Goal: Information Seeking & Learning: Learn about a topic

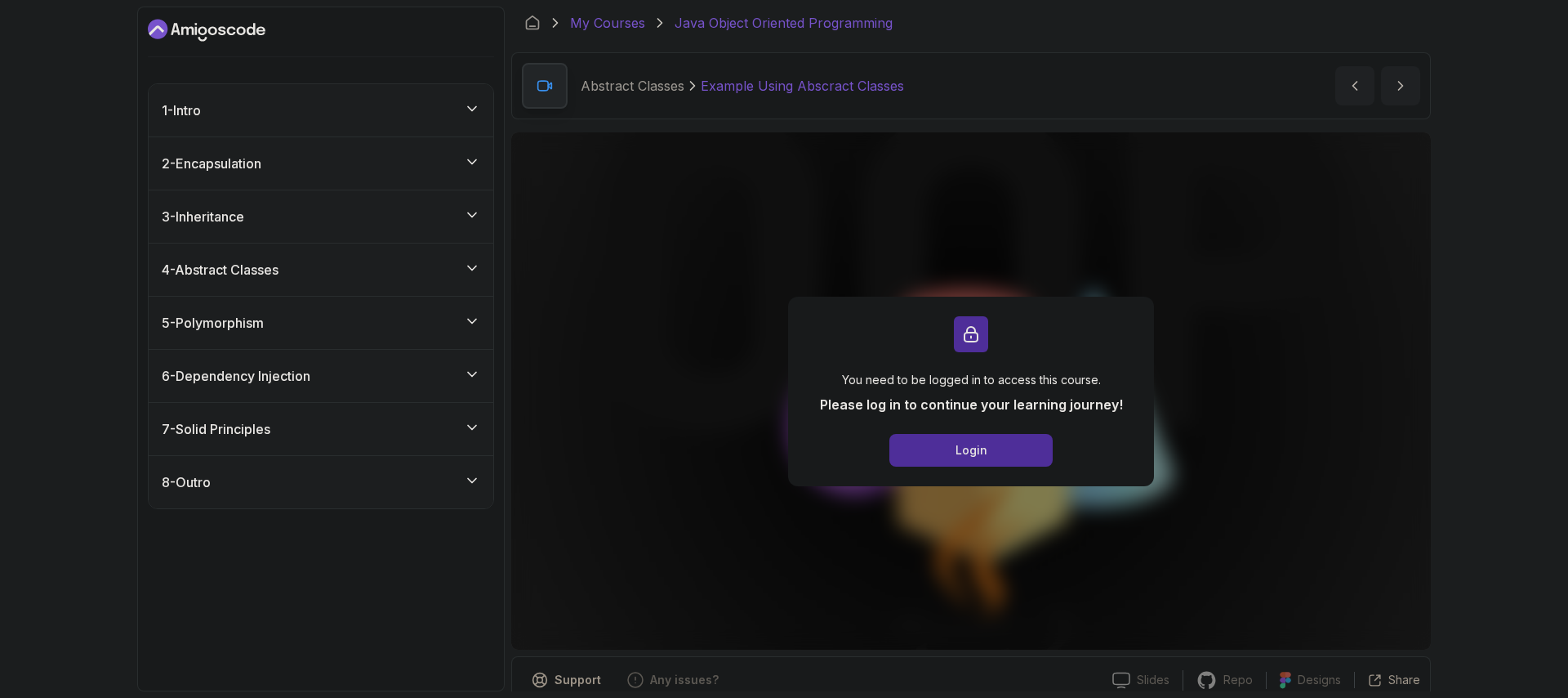
click at [601, 28] on link "My Courses" at bounding box center [607, 23] width 75 height 20
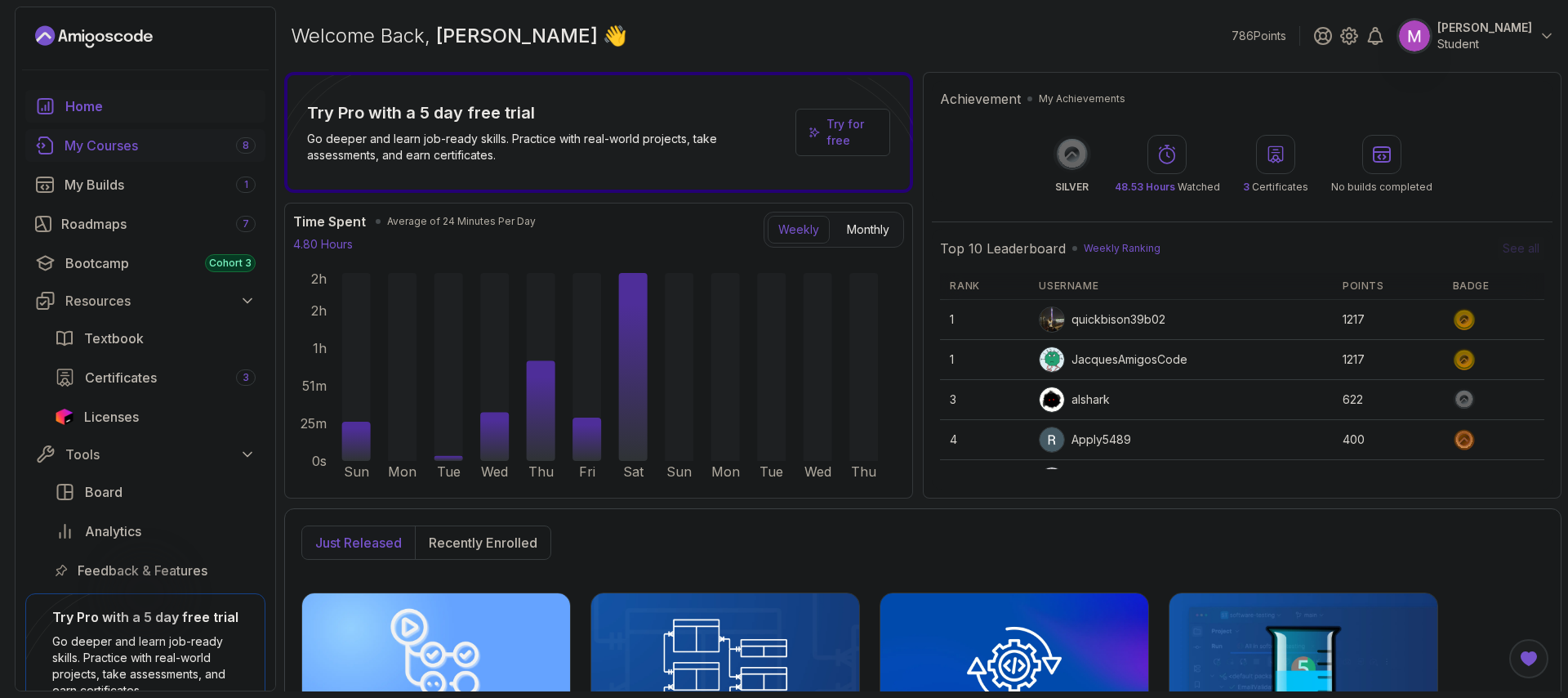
click at [116, 154] on div "My Courses 8" at bounding box center [159, 145] width 191 height 20
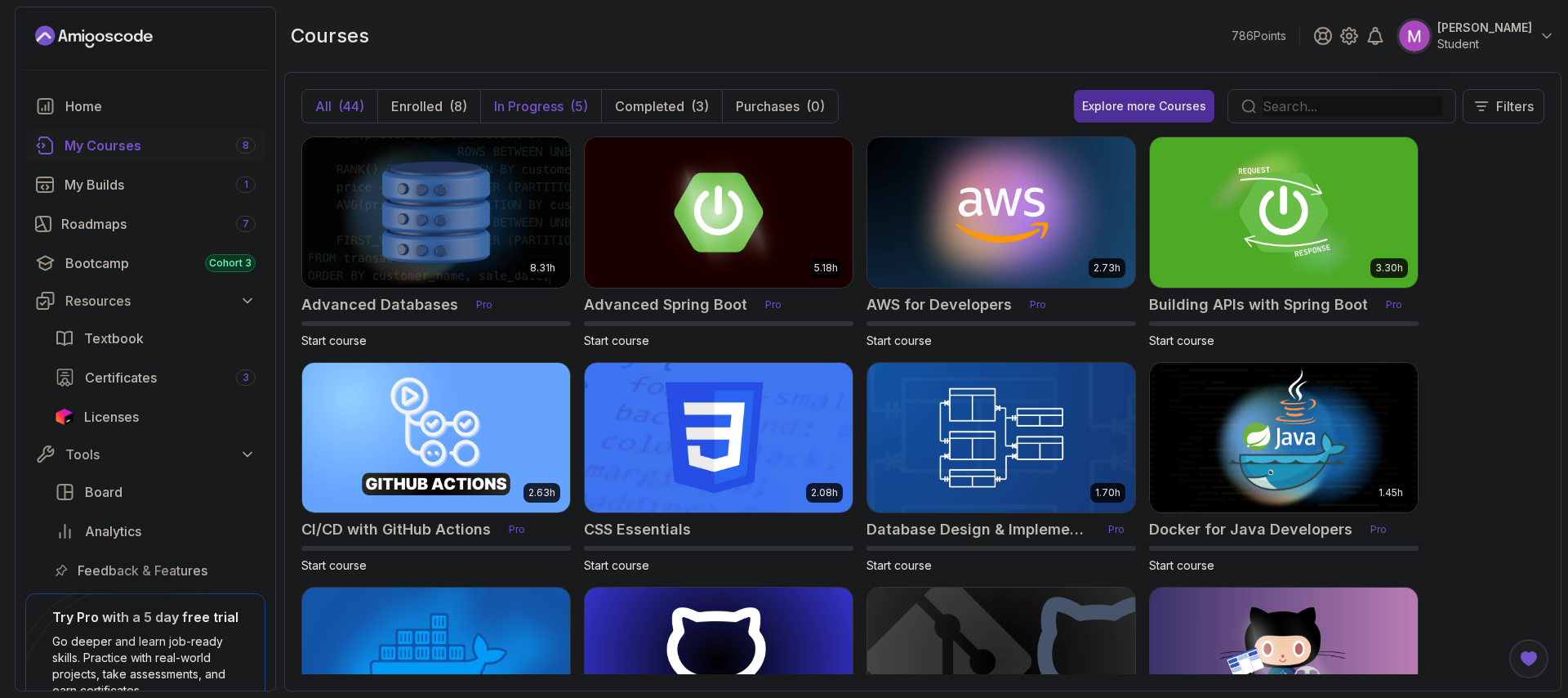
click at [542, 107] on p "In Progress" at bounding box center [528, 107] width 69 height 20
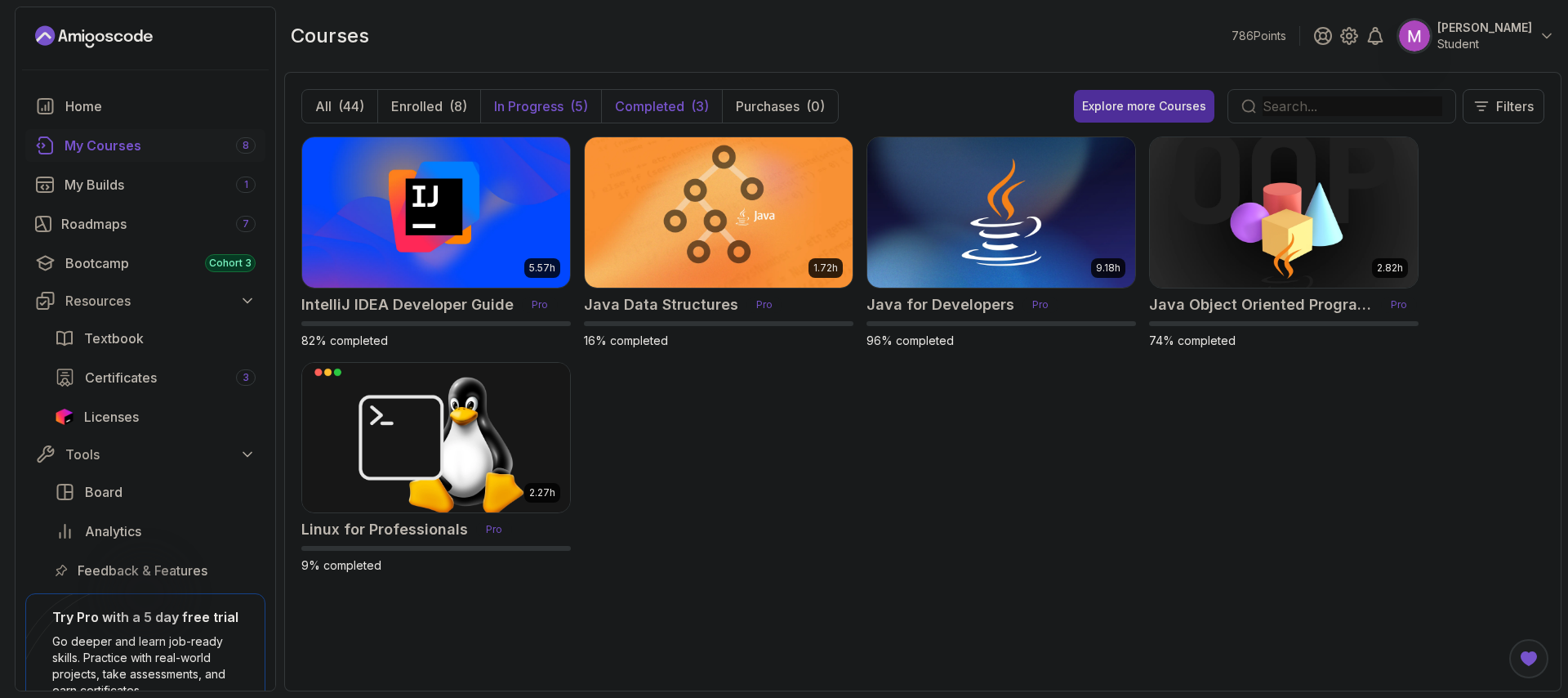
click at [628, 108] on p "Completed" at bounding box center [650, 107] width 69 height 20
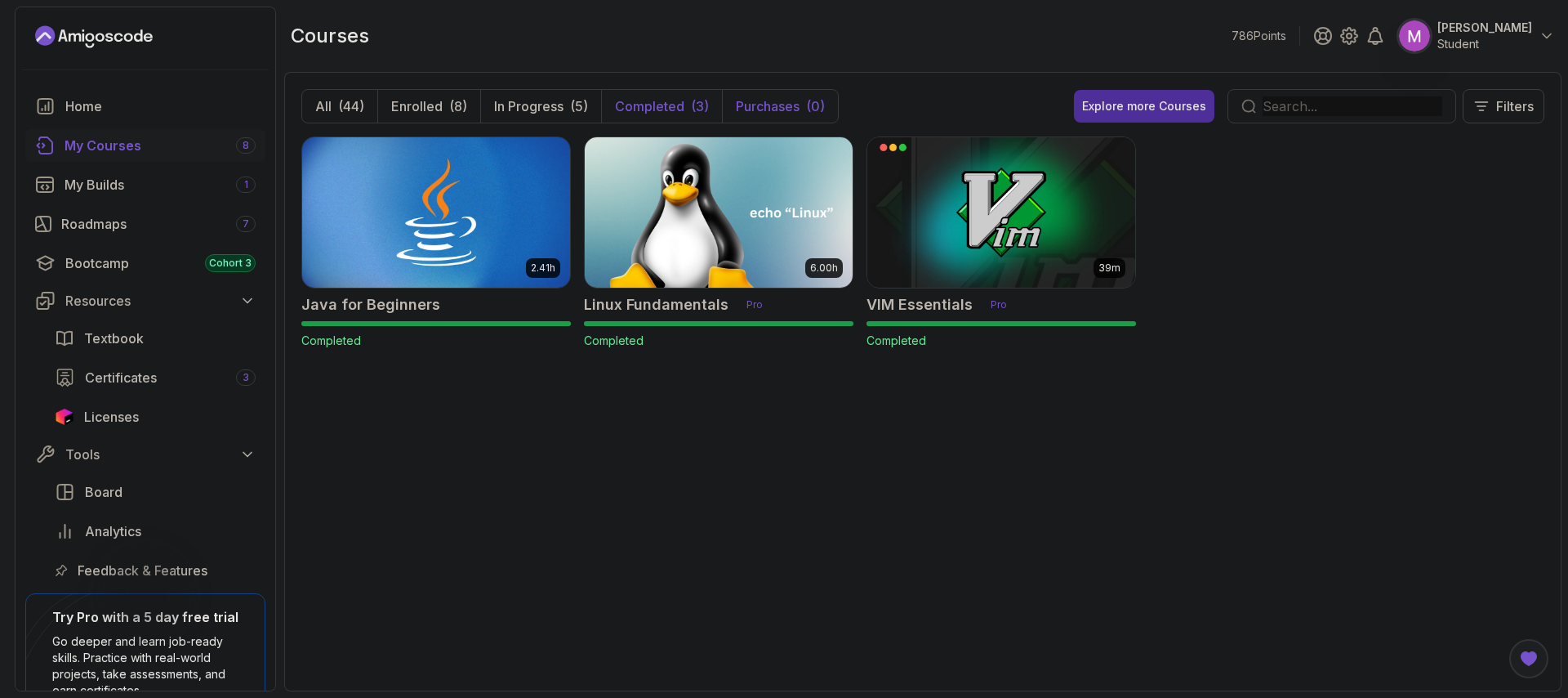
click at [751, 108] on p "Purchases" at bounding box center [767, 107] width 64 height 20
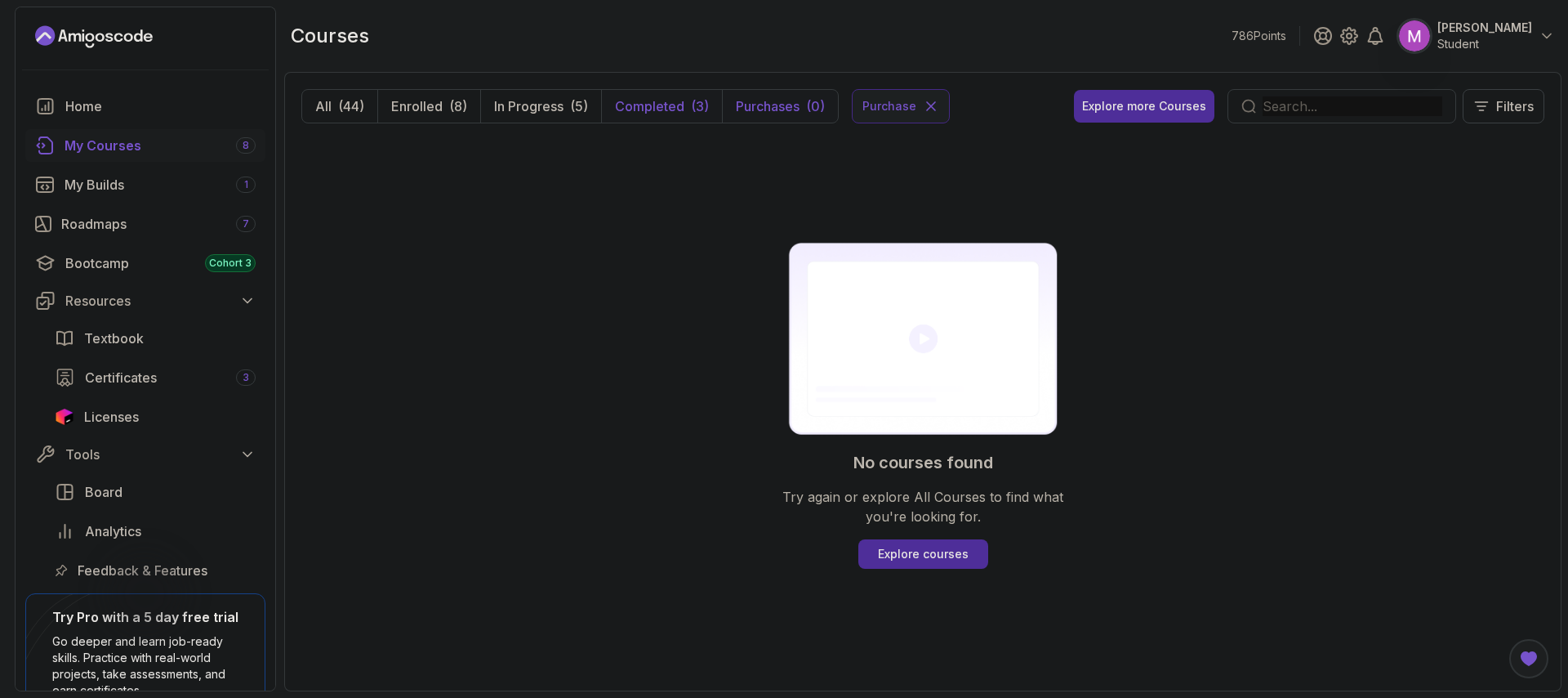
click at [659, 108] on p "Completed" at bounding box center [650, 107] width 69 height 20
click at [545, 105] on p "In Progress" at bounding box center [528, 107] width 69 height 20
click at [477, 103] on button "Enrolled (8)" at bounding box center [429, 107] width 103 height 33
click at [375, 105] on button "All (44)" at bounding box center [339, 107] width 75 height 33
click at [437, 107] on p "Enrolled" at bounding box center [417, 107] width 51 height 20
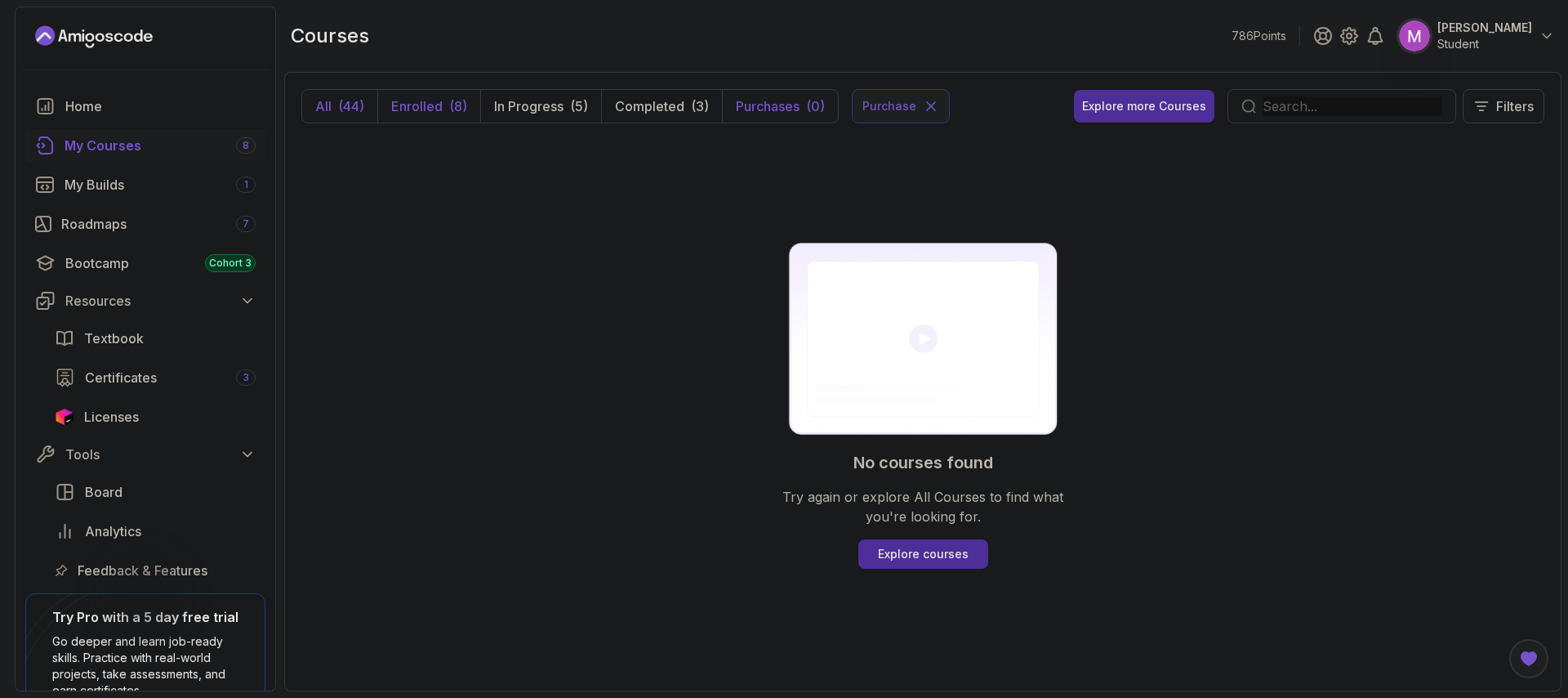
click at [343, 108] on div "(44)" at bounding box center [351, 107] width 26 height 20
click at [1331, 103] on input "text" at bounding box center [1352, 107] width 180 height 20
click at [1136, 108] on div "Explore more Courses" at bounding box center [1144, 107] width 124 height 17
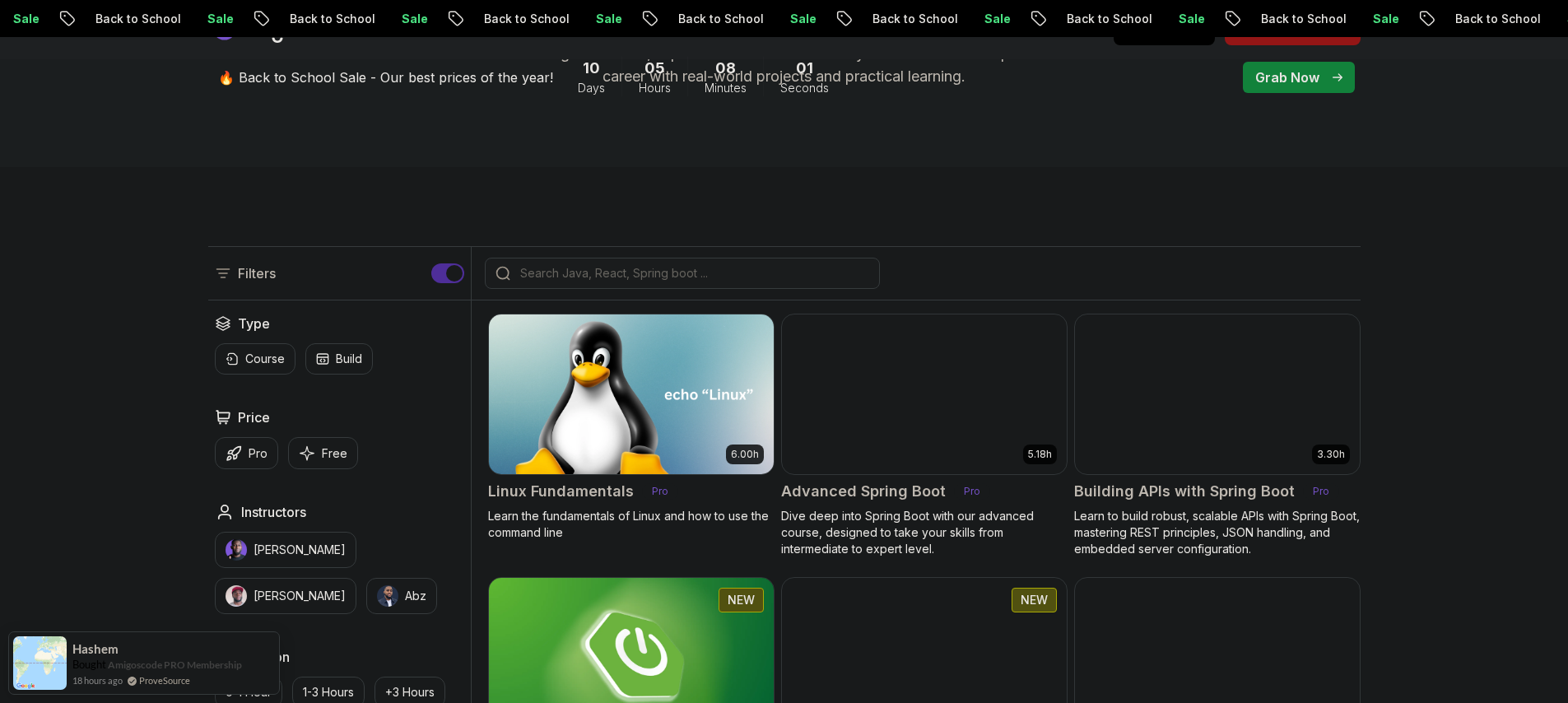
scroll to position [429, 0]
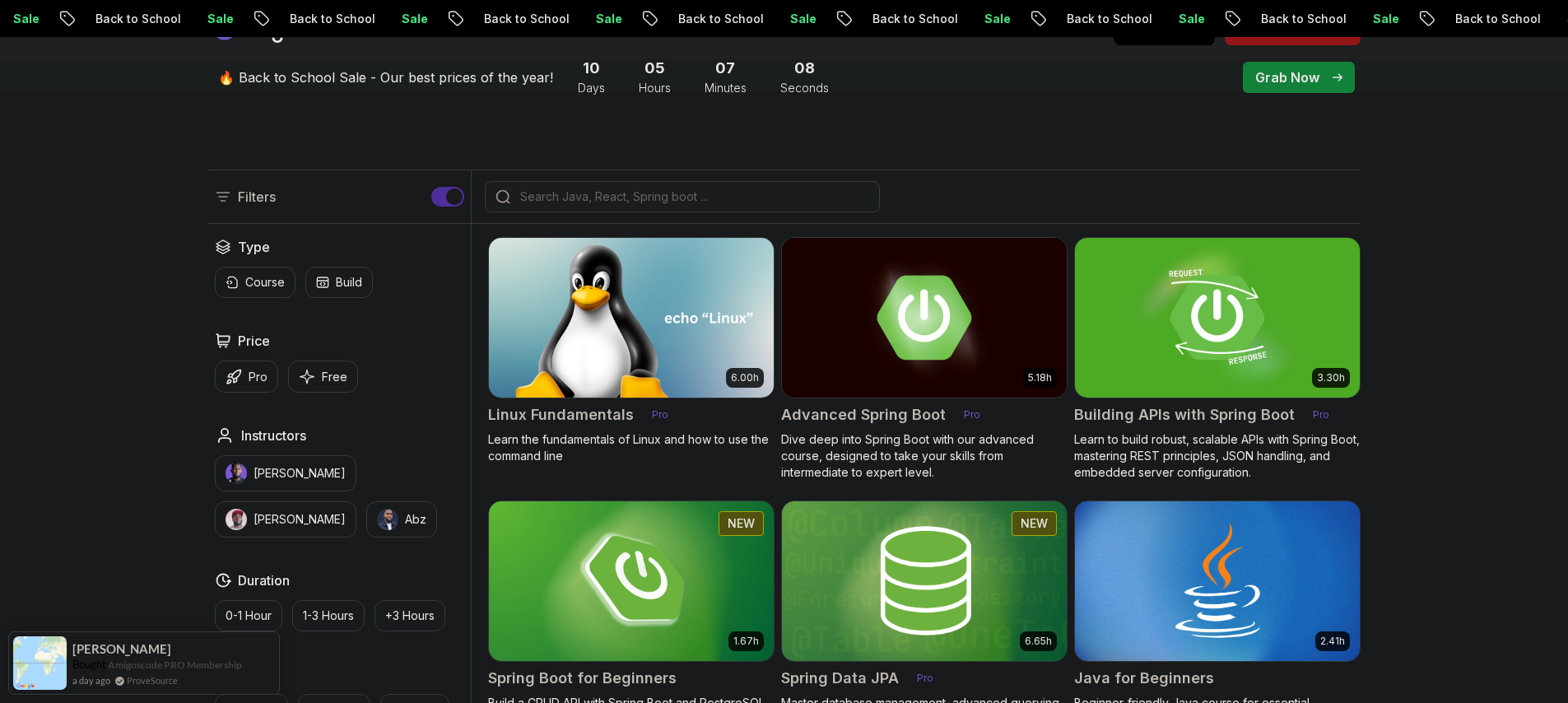
scroll to position [321, 0]
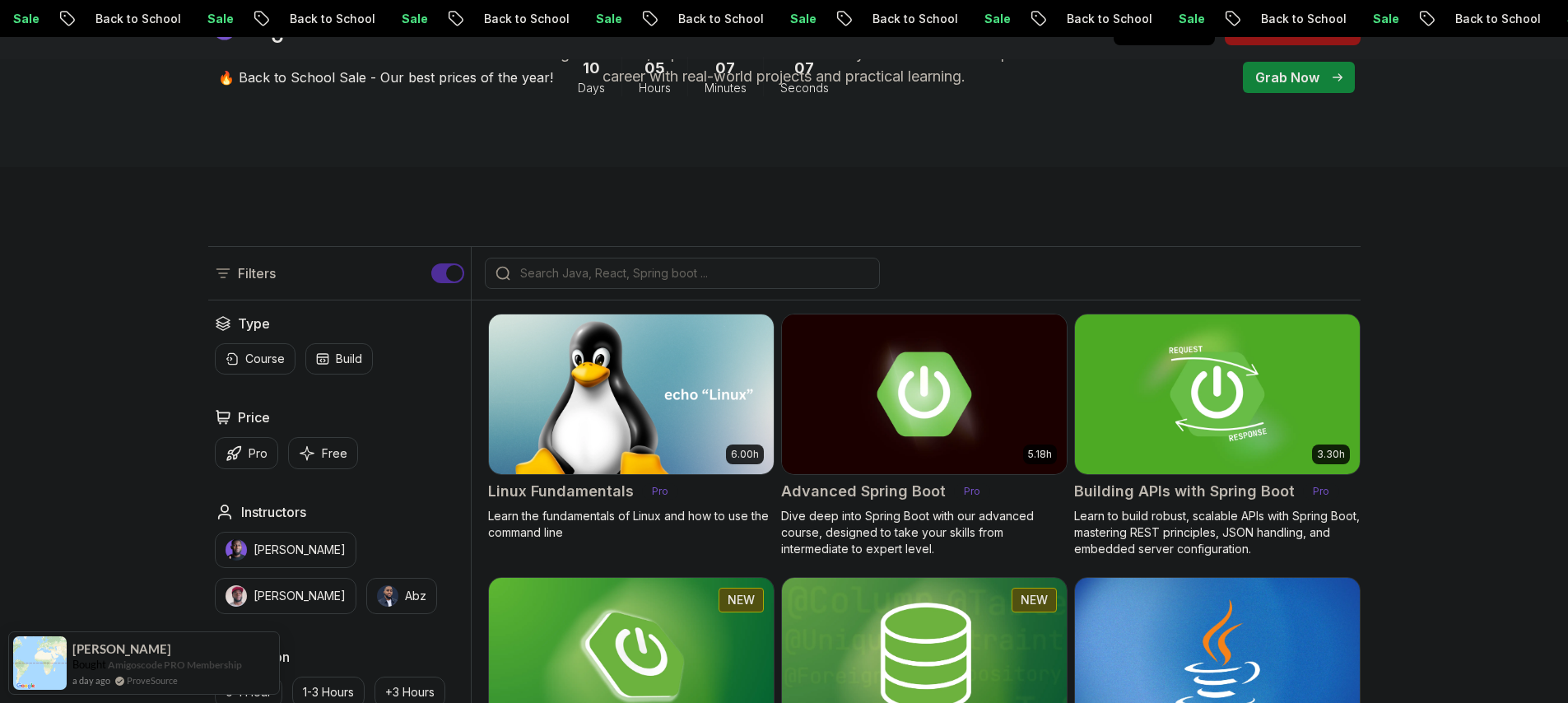
click at [725, 263] on div at bounding box center [682, 274] width 395 height 32
click at [718, 265] on input "search" at bounding box center [692, 273] width 352 height 17
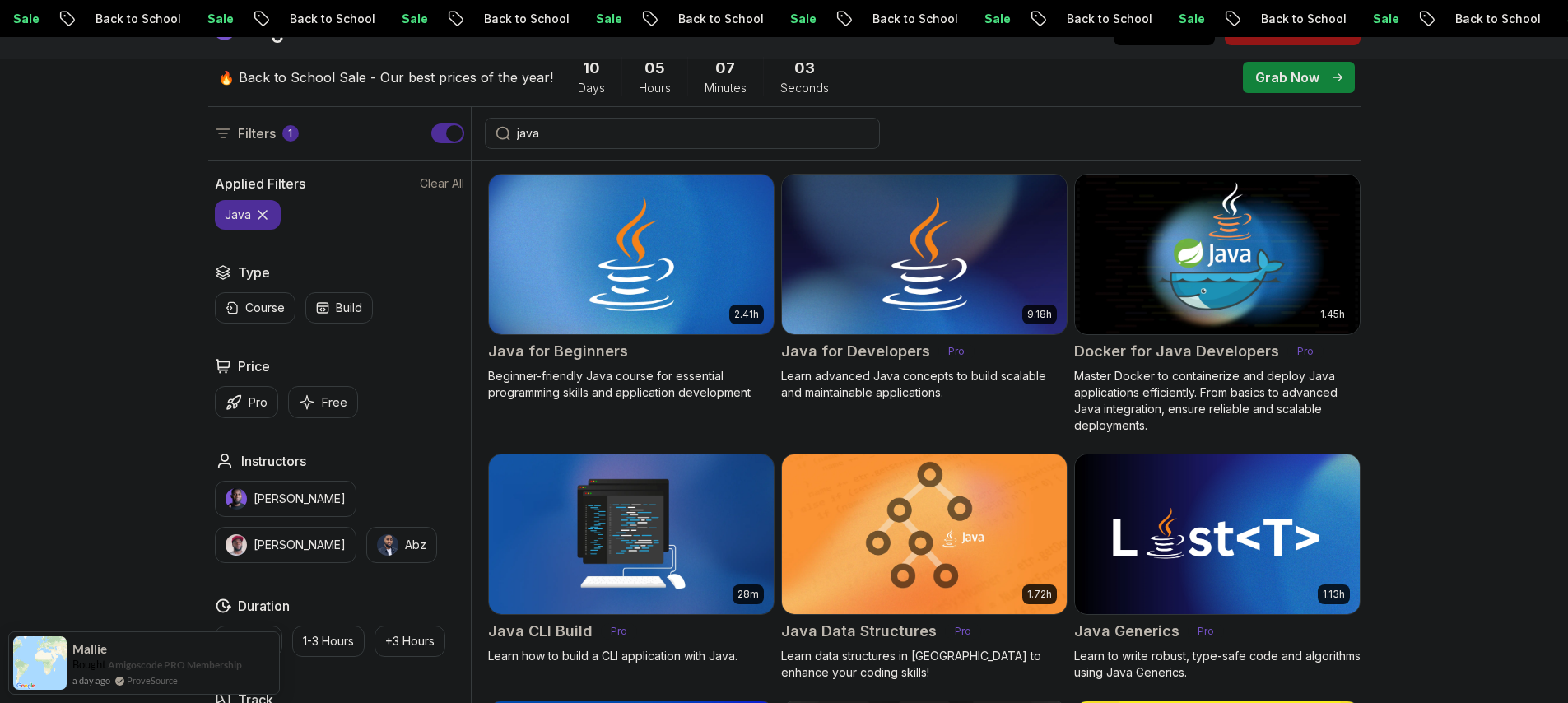
scroll to position [484, 0]
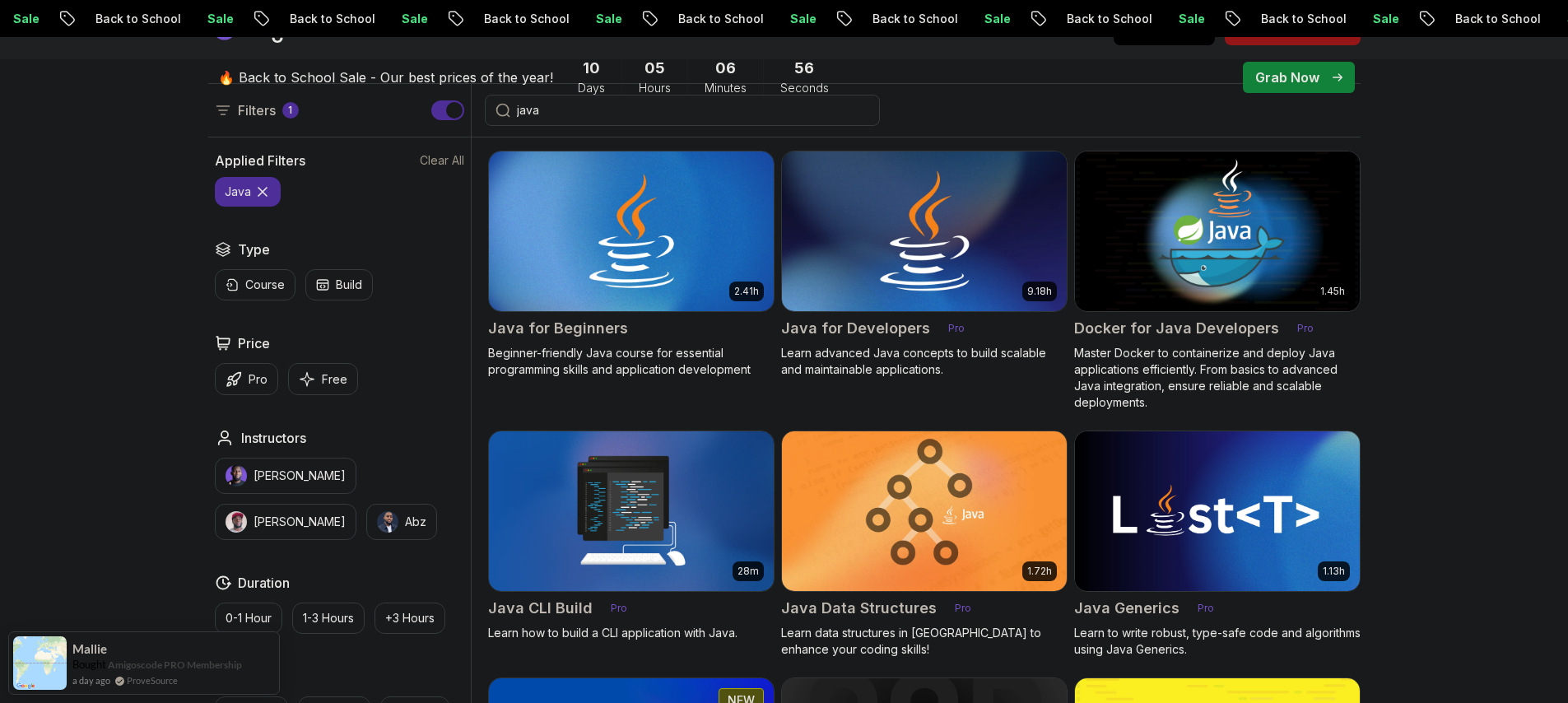
type input "java"
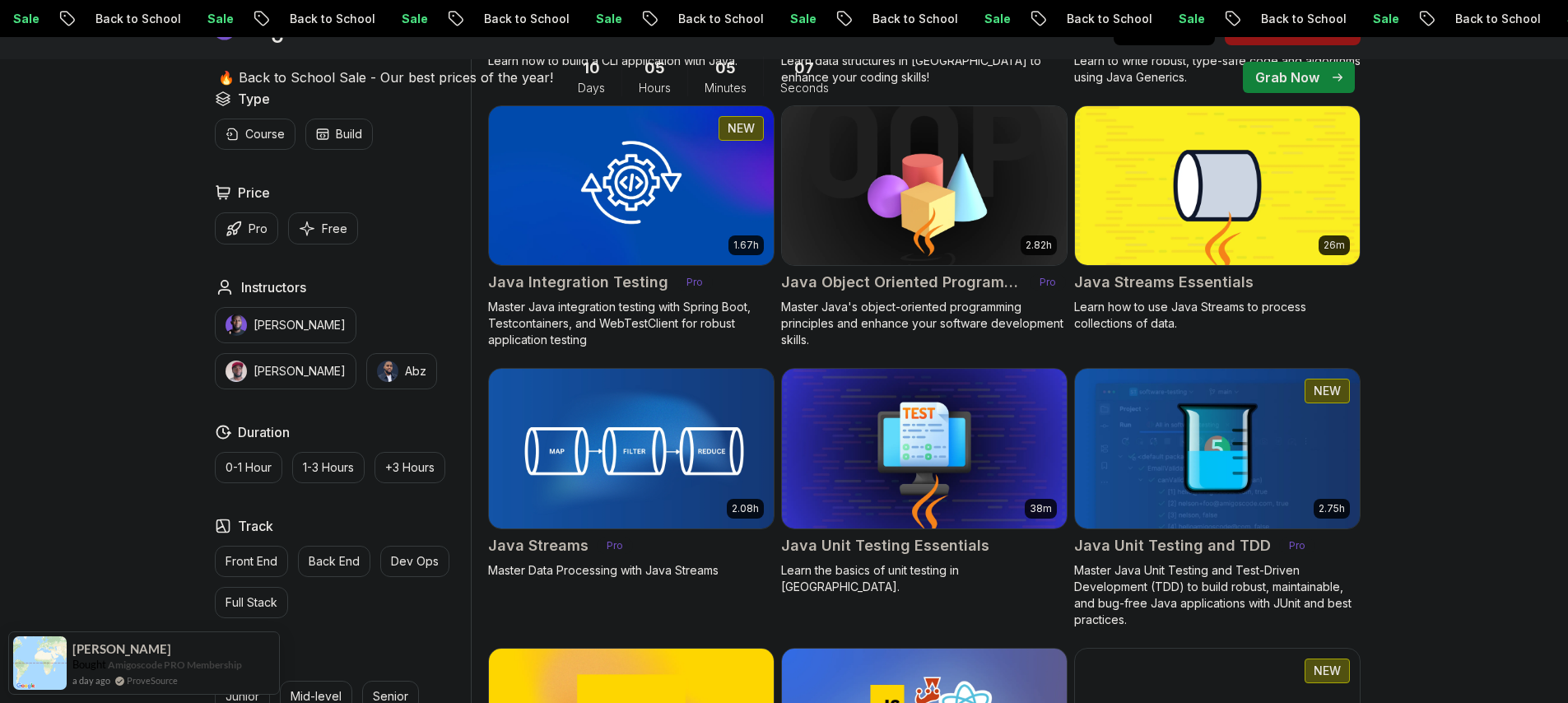
scroll to position [651, 0]
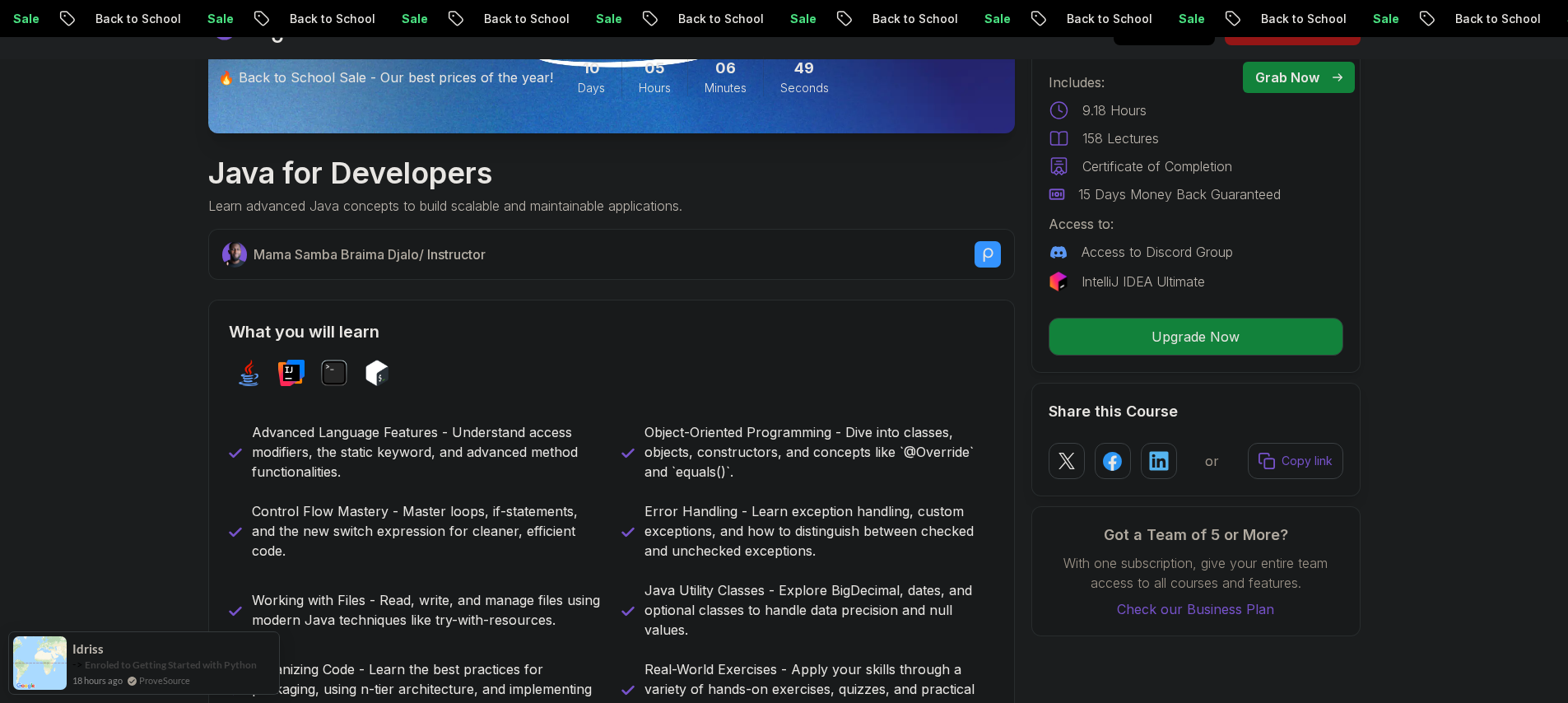
scroll to position [918, 0]
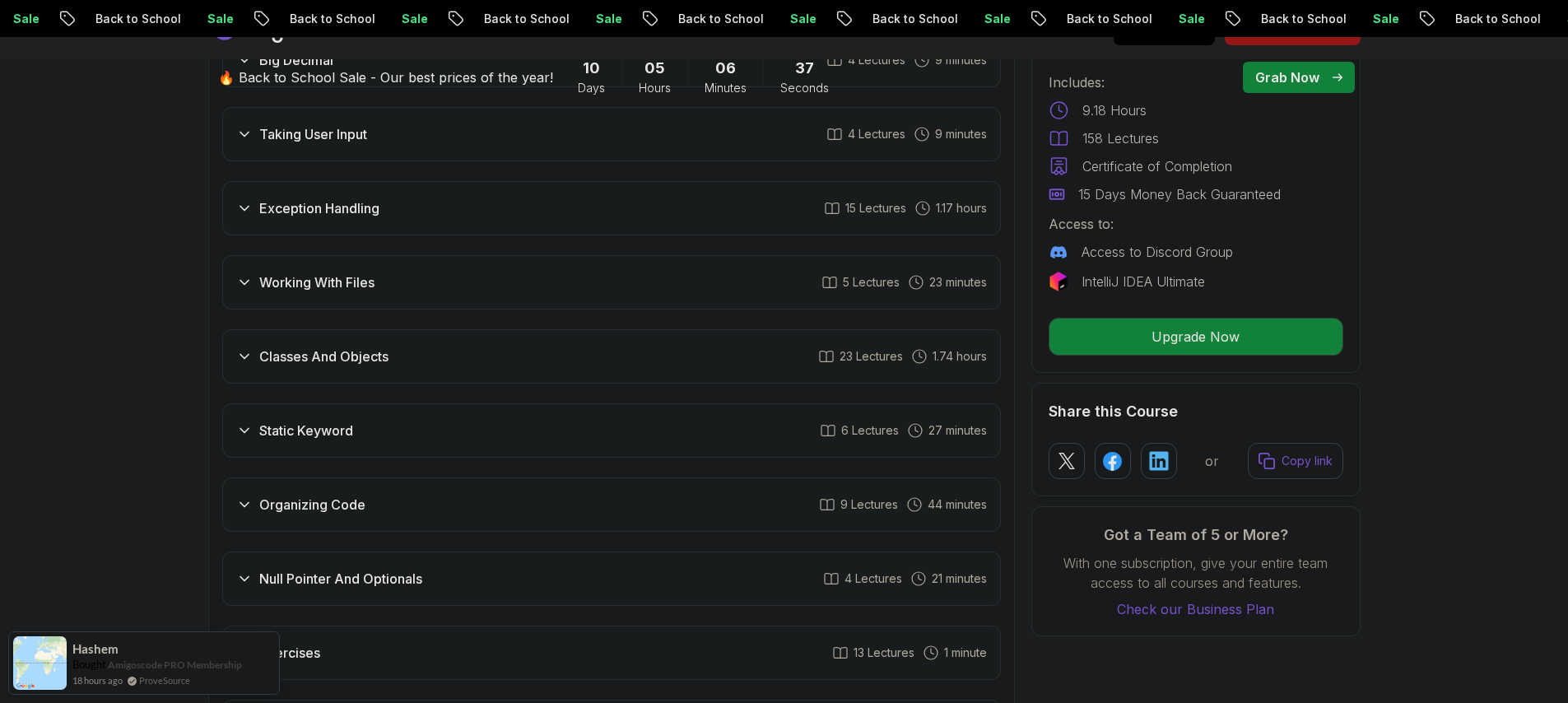
scroll to position [3323, 0]
